Goal: Information Seeking & Learning: Learn about a topic

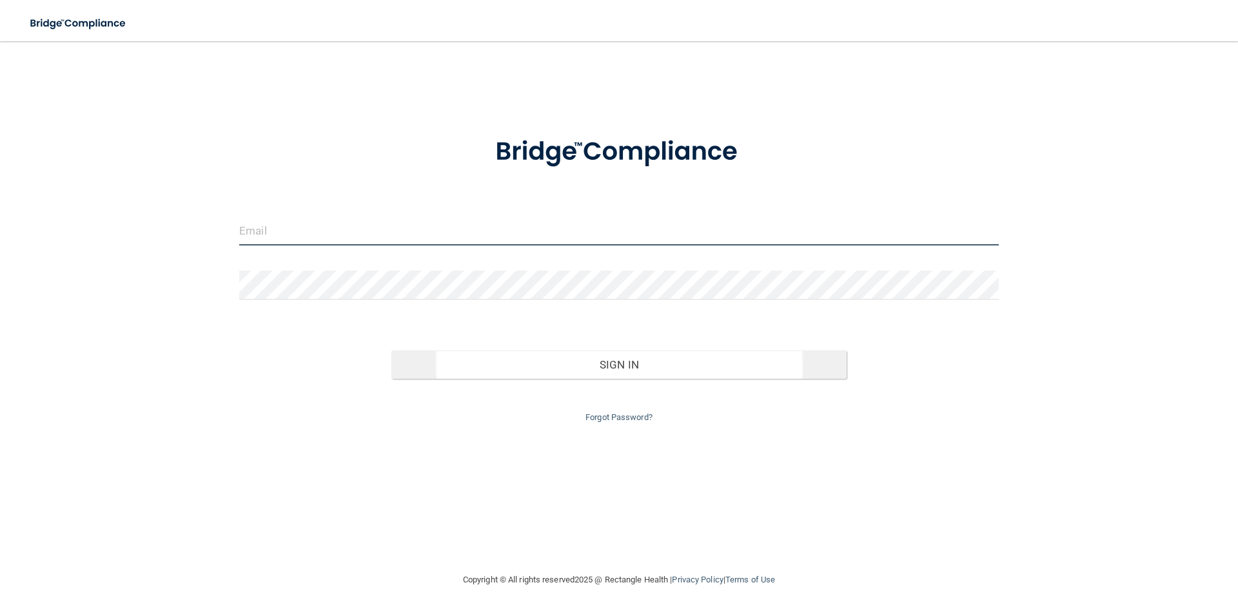
type input "[EMAIL_ADDRESS][DOMAIN_NAME]"
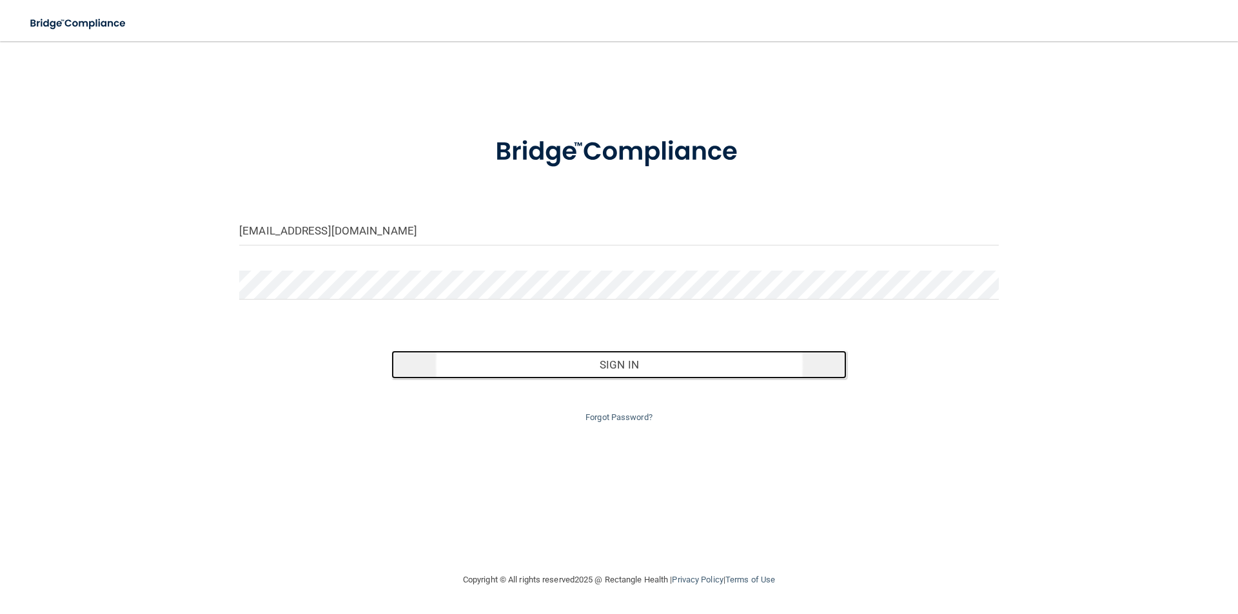
click at [649, 365] on button "Sign In" at bounding box center [619, 365] width 456 height 28
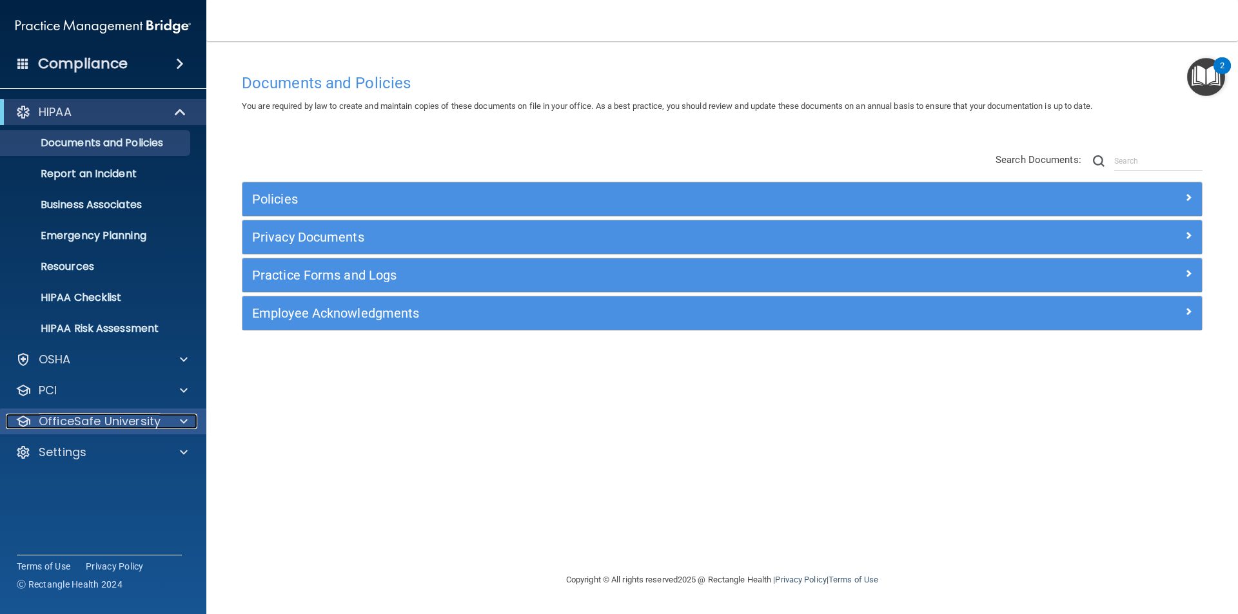
click at [178, 422] on div at bounding box center [182, 421] width 32 height 15
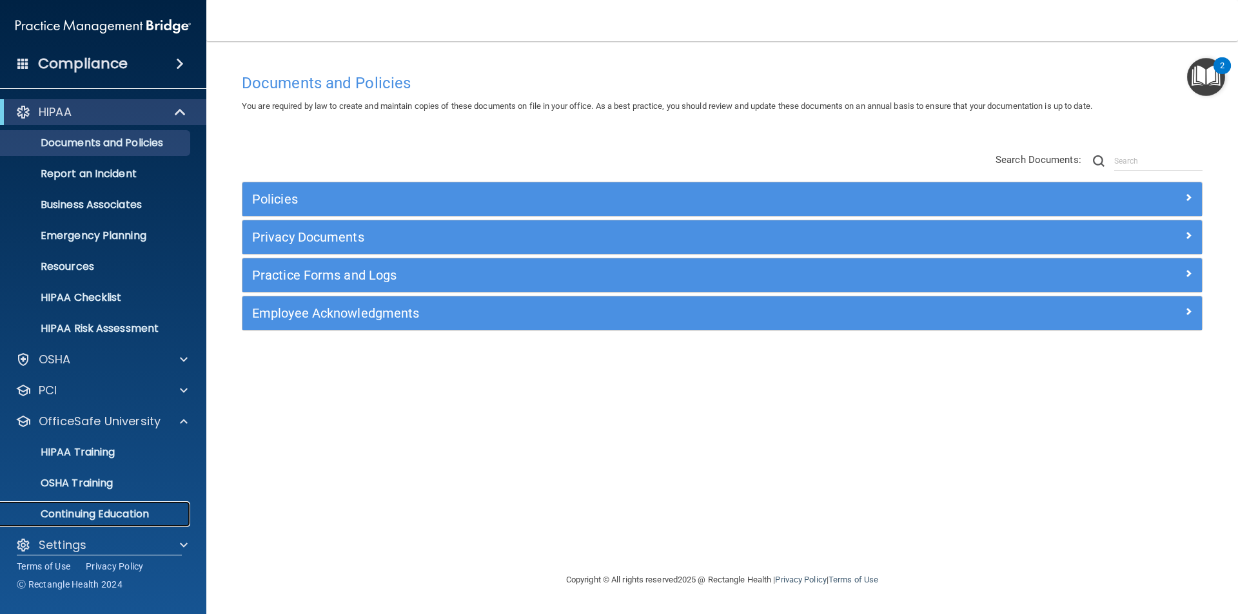
click at [130, 513] on p "Continuing Education" at bounding box center [96, 514] width 176 height 13
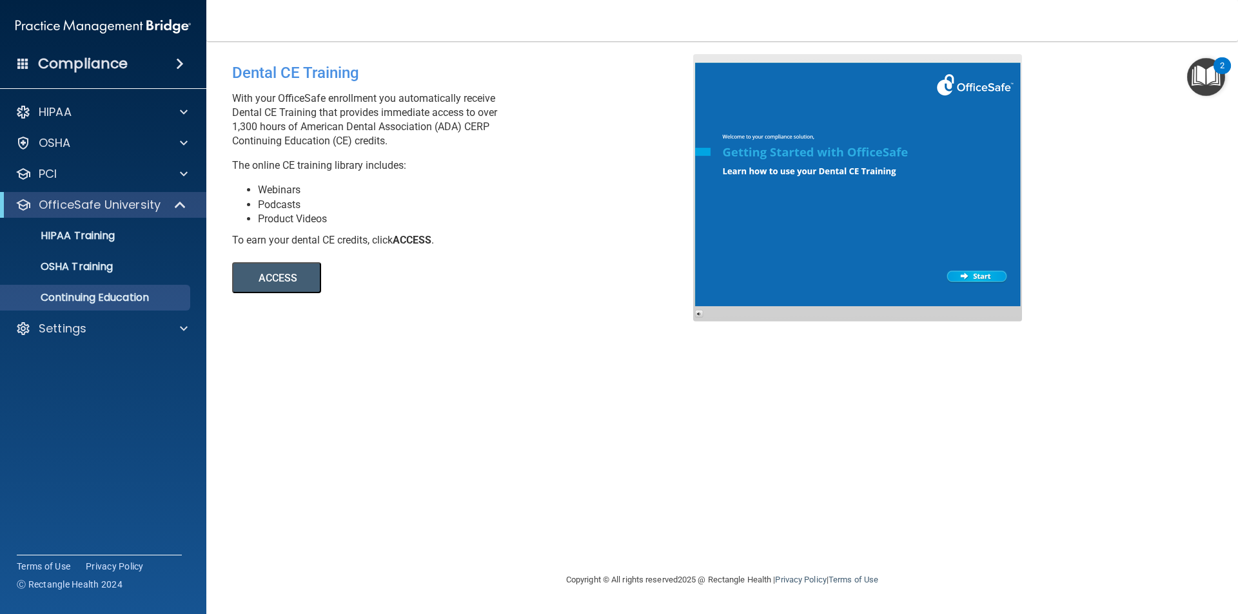
click at [293, 285] on button "ACCESS" at bounding box center [276, 277] width 89 height 31
click at [284, 274] on button "ACCESS" at bounding box center [276, 277] width 89 height 31
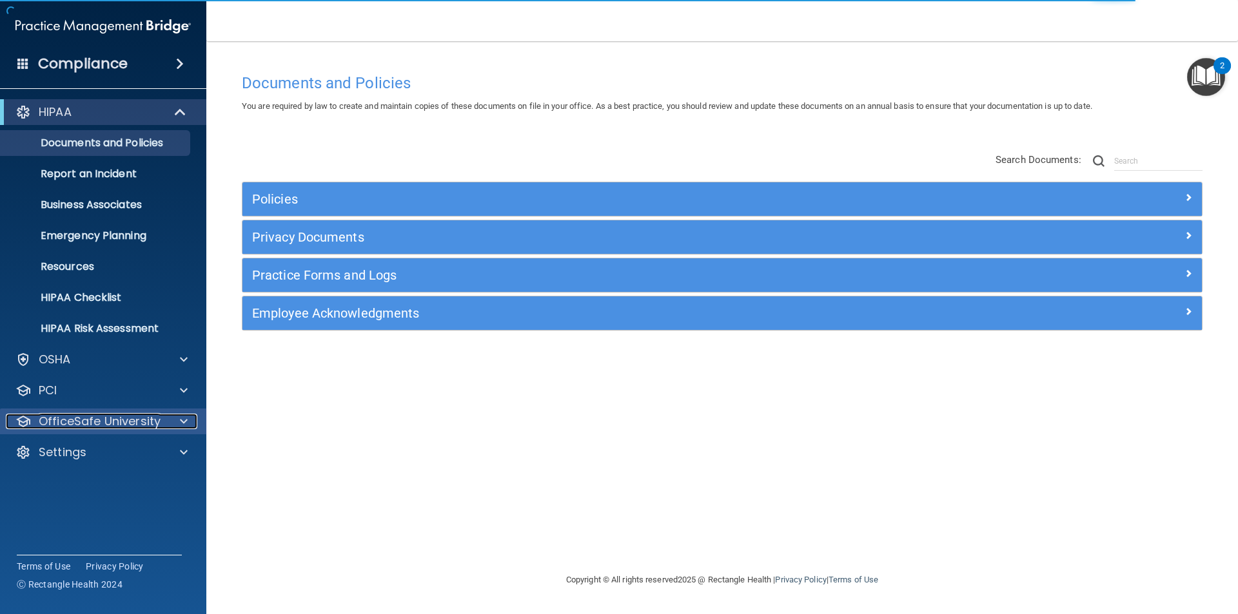
click at [110, 418] on p "OfficeSafe University" at bounding box center [100, 421] width 122 height 15
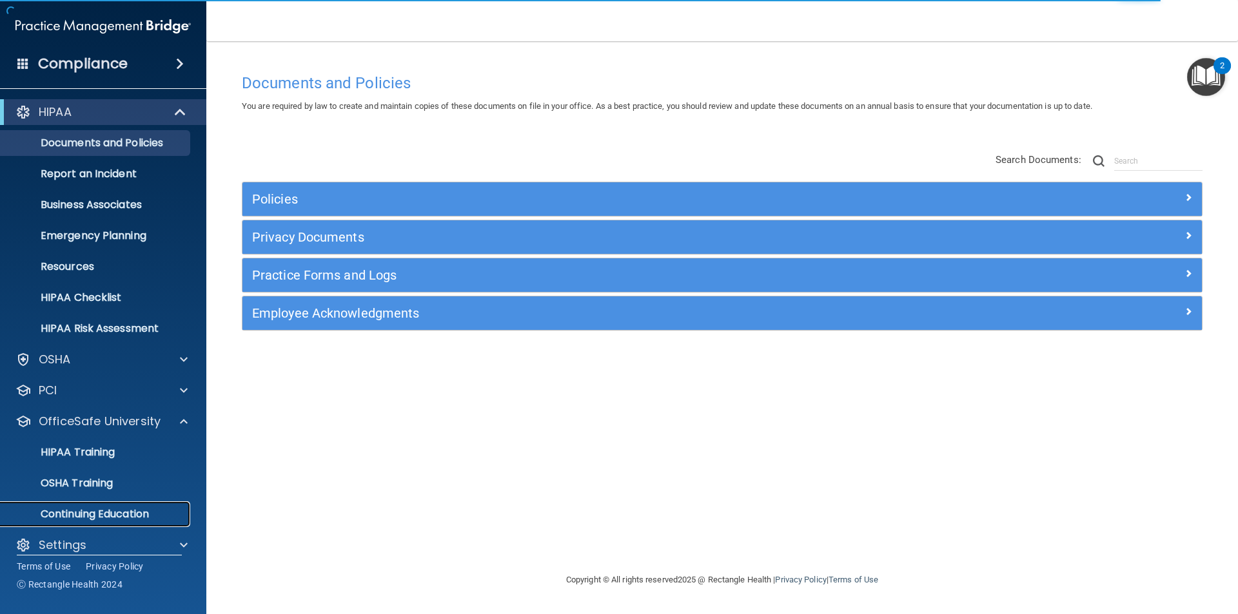
click at [122, 517] on p "Continuing Education" at bounding box center [96, 514] width 176 height 13
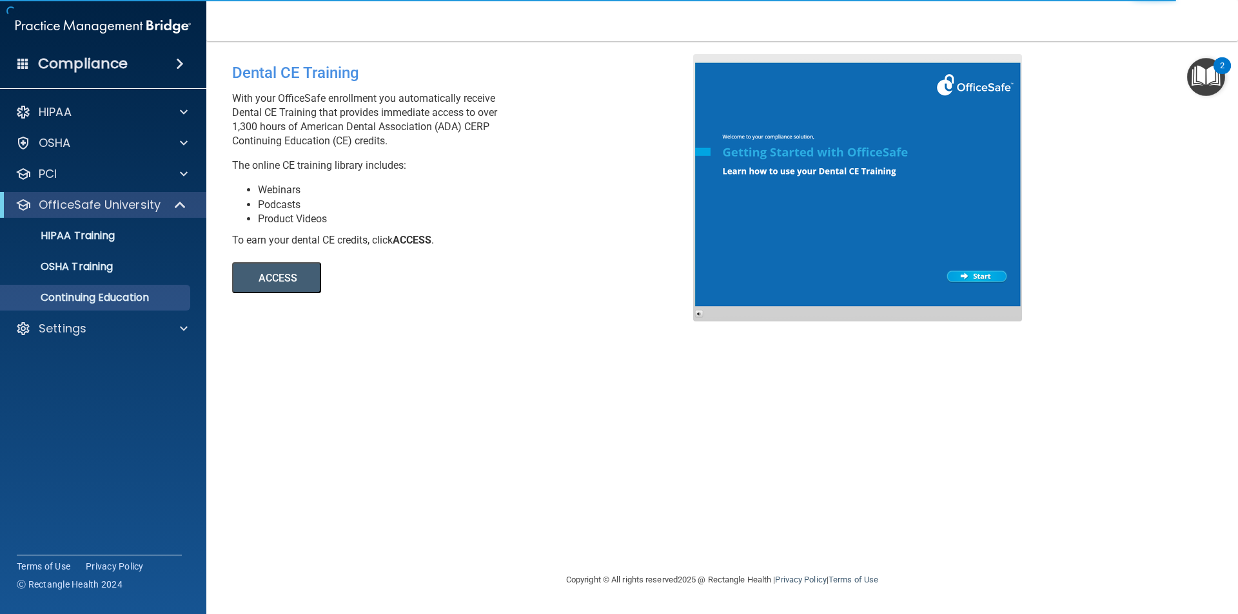
click at [286, 261] on div "ACCESS ACCESS" at bounding box center [408, 271] width 353 height 46
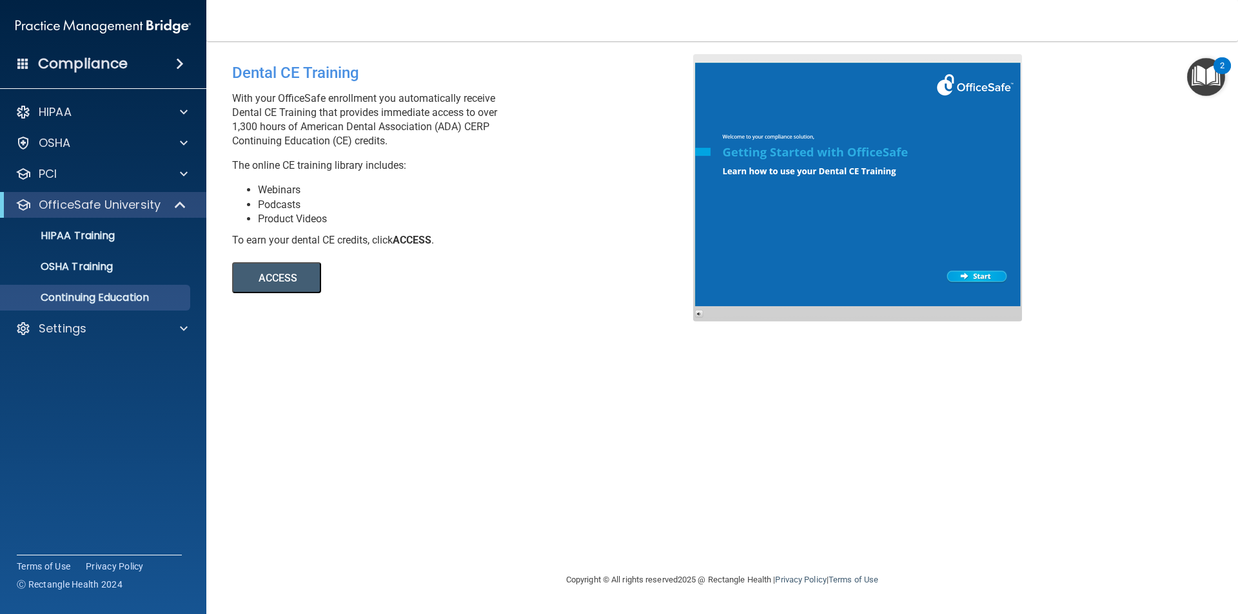
click at [282, 273] on button "ACCESS" at bounding box center [276, 277] width 89 height 31
